Goal: Entertainment & Leisure: Consume media (video, audio)

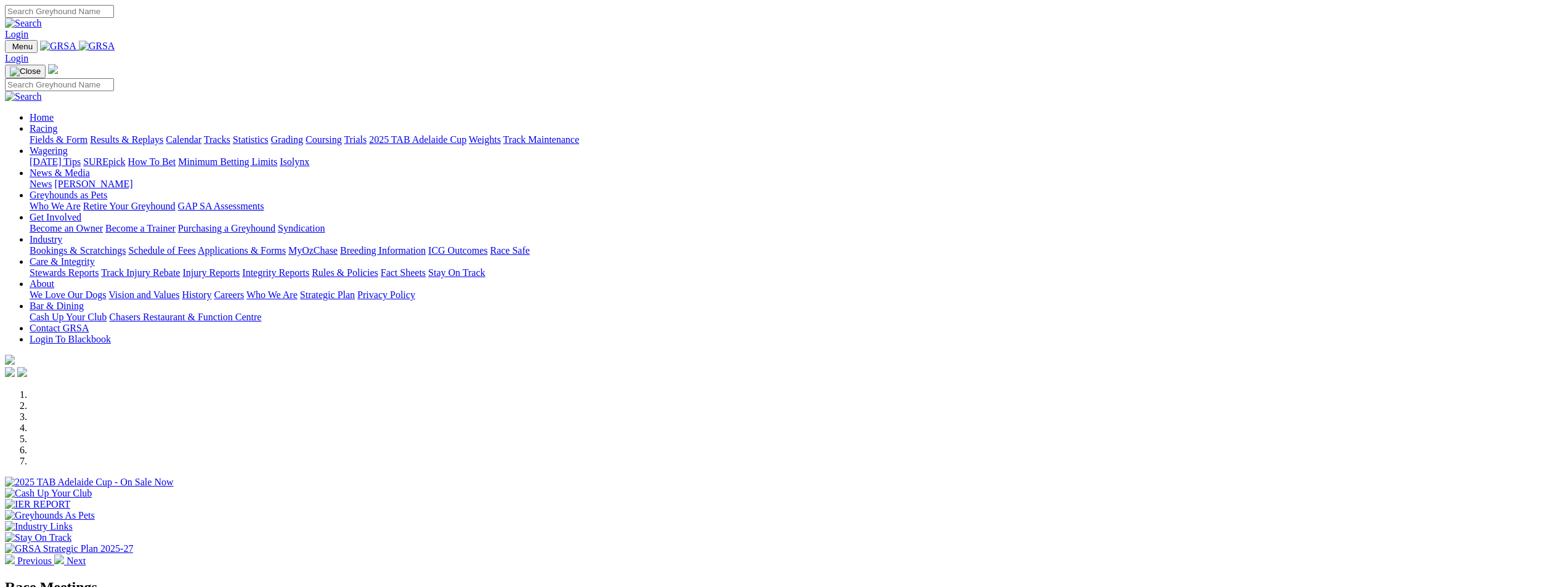
click at [163, 134] on link "Results & Replays" at bounding box center [126, 139] width 73 height 10
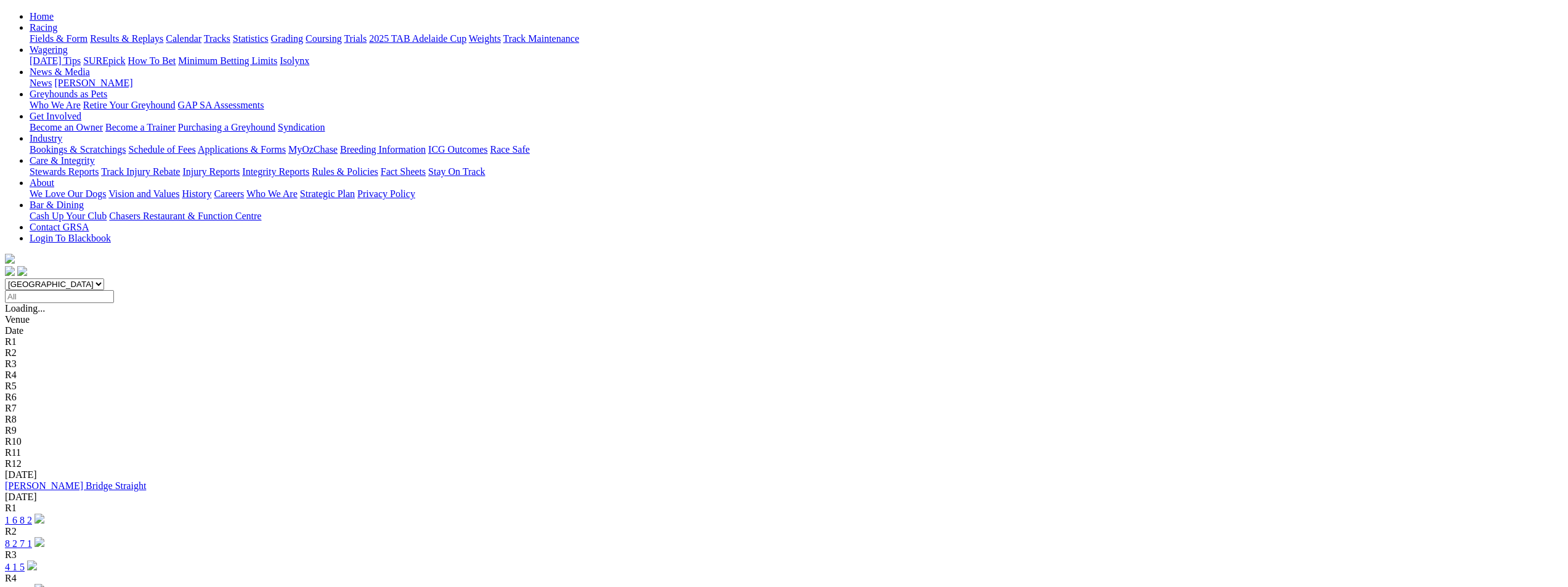
scroll to position [185, 0]
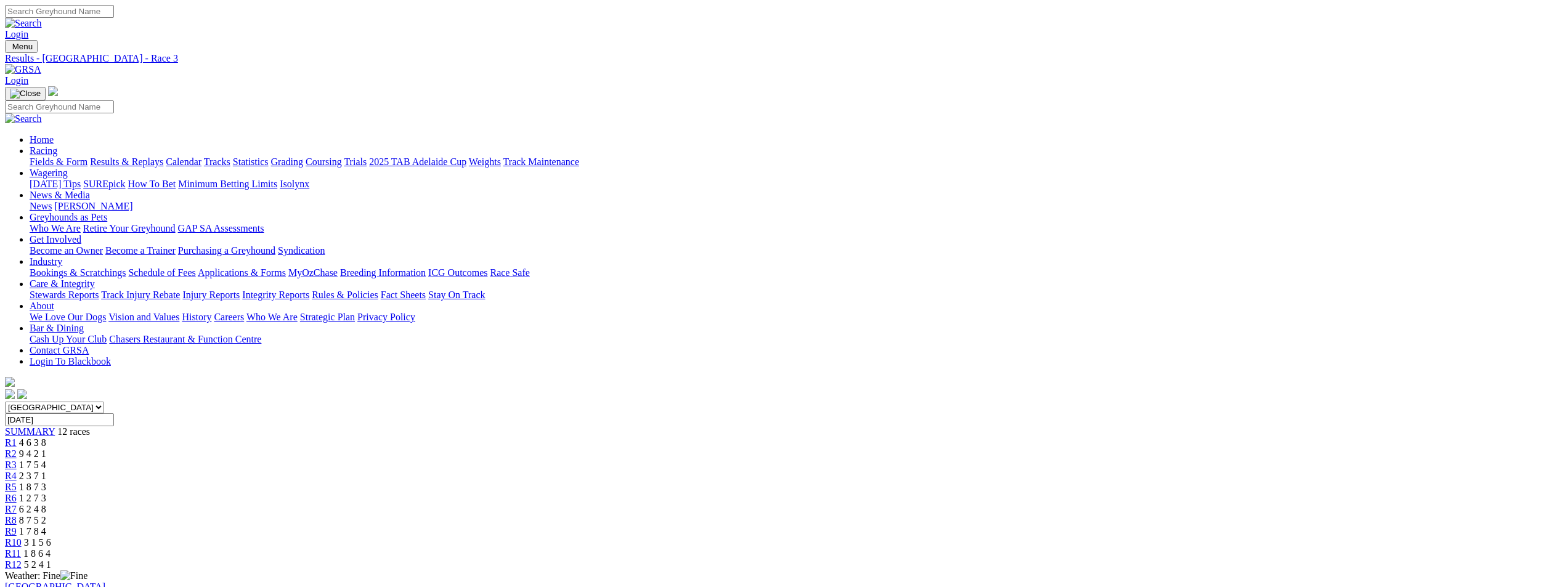
scroll to position [61, 0]
